Goal: Transaction & Acquisition: Purchase product/service

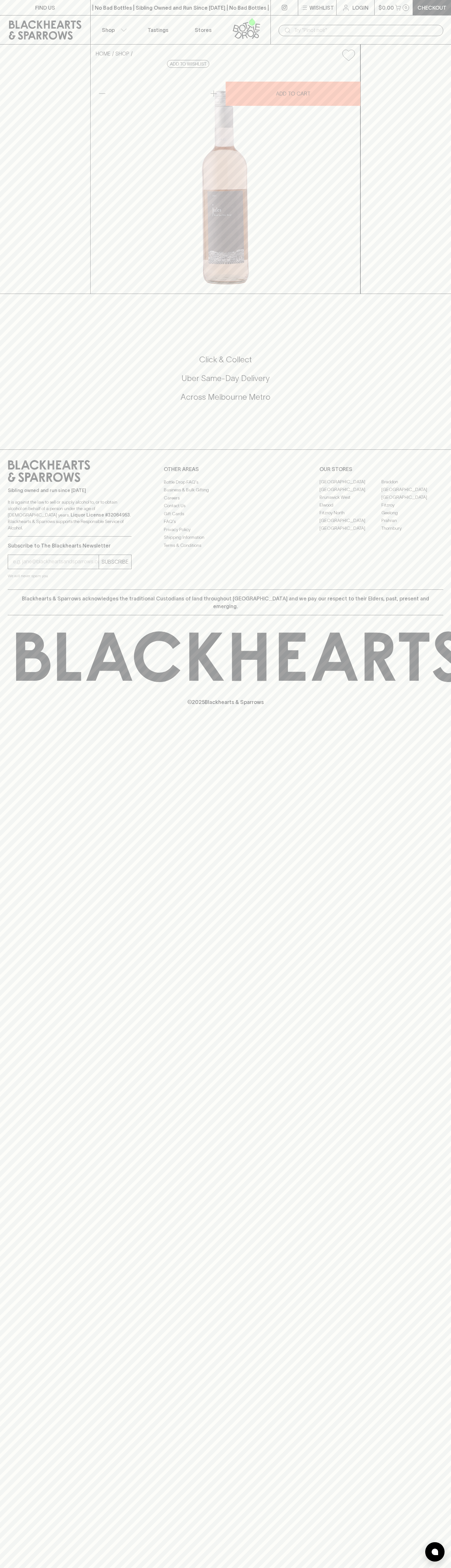
click at [114, 30] on p "Shop" at bounding box center [109, 30] width 13 height 8
click at [429, 762] on div at bounding box center [226, 784] width 451 height 1568
click at [415, 1567] on html "FIND US | No Bad Bottles | Sibling Owned and Run Since [DATE] | No Bad Bottles …" at bounding box center [226, 784] width 451 height 1568
click at [12, 117] on div at bounding box center [226, 784] width 451 height 1568
